Goal: Transaction & Acquisition: Purchase product/service

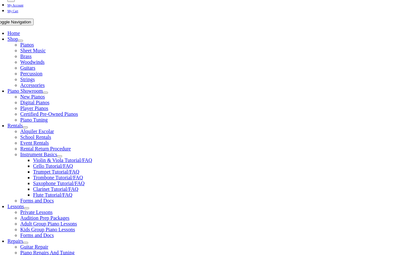
scroll to position [113, 0]
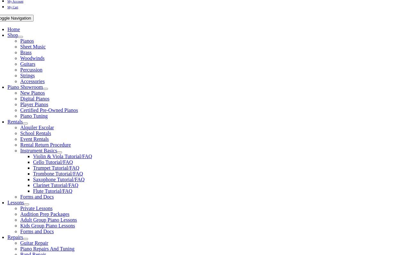
select select "PA"
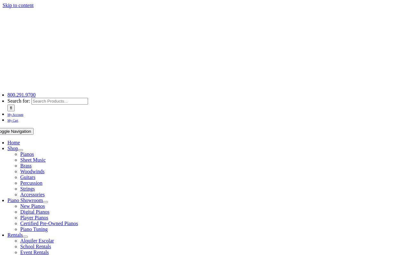
type input "samanthatower3@gmail.com"
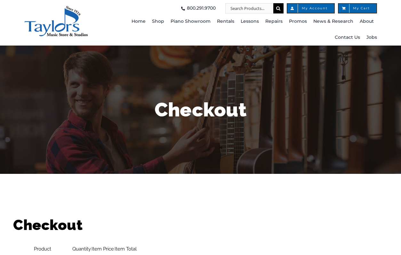
select select
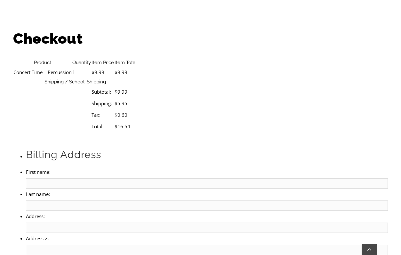
scroll to position [190, 0]
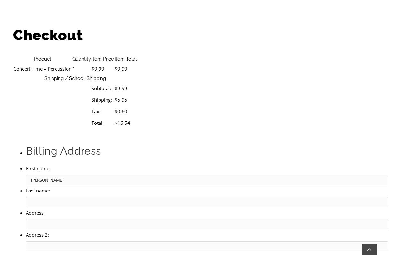
type input "Samantha"
type input "Tower"
type input "503 Wildflower Lane"
type input "Media"
select select "PA"
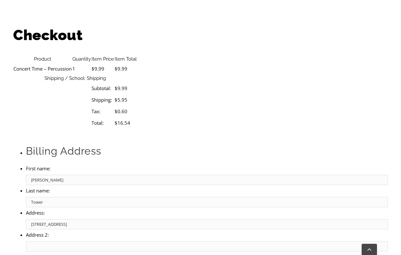
type input "19063"
select select "mastercard"
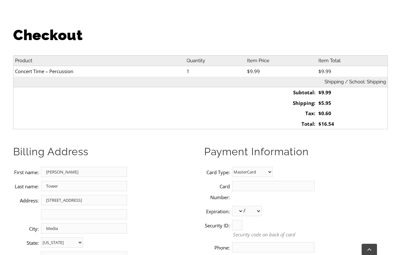
click at [243, 134] on input "Card Number:" at bounding box center [266, 136] width 59 height 6
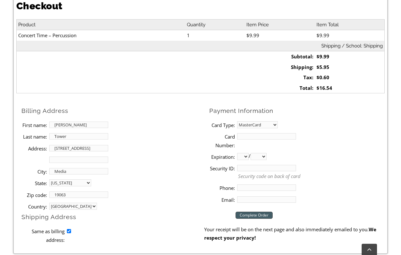
type input "5150611322437675"
select select "09"
select select "2028"
type input "528"
click at [246, 187] on input "Phone:" at bounding box center [266, 187] width 59 height 6
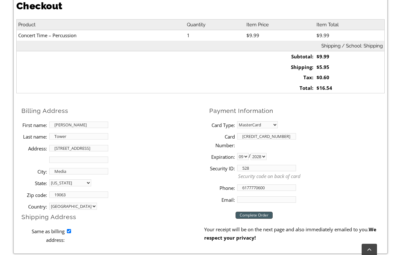
type input "6177770600"
click at [223, 200] on label "Email:" at bounding box center [222, 199] width 26 height 8
click at [237, 200] on input "Email:" at bounding box center [266, 199] width 59 height 6
type input "samanthatower3@gmail.com"
click at [342, 206] on div "Checkout Complete Order Your receipt will be on the next page and also immediat…" at bounding box center [294, 223] width 181 height 37
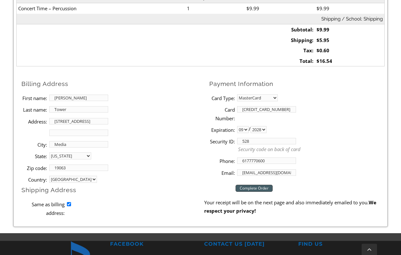
scroll to position [213, 0]
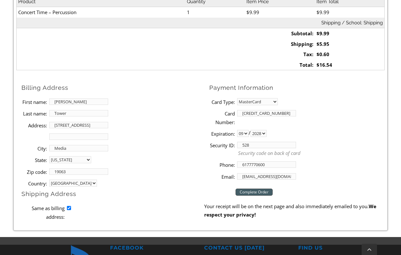
click at [245, 192] on input "Complete Order" at bounding box center [254, 191] width 37 height 7
